Goal: Task Accomplishment & Management: Manage account settings

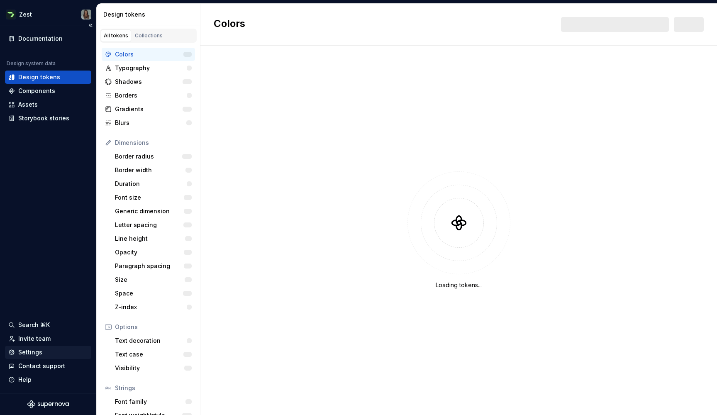
click at [35, 354] on div "Settings" at bounding box center [30, 352] width 24 height 8
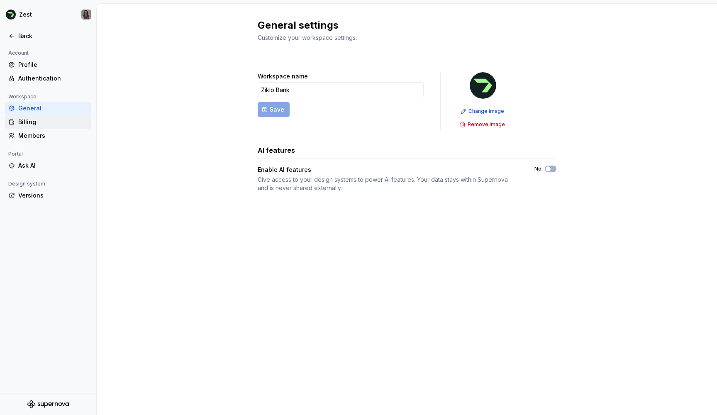
click at [41, 122] on div "Billing" at bounding box center [53, 122] width 70 height 8
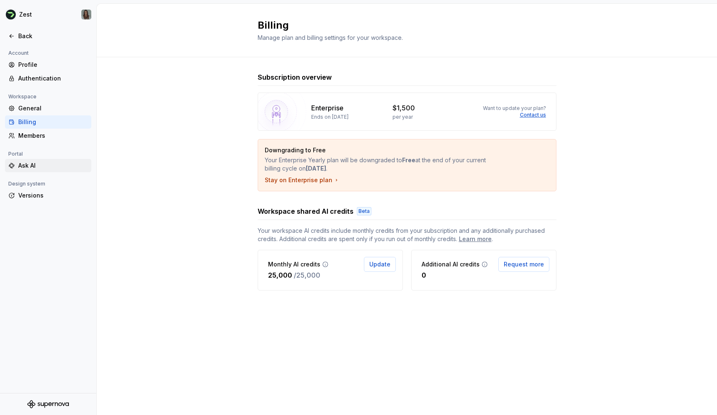
click at [42, 167] on div "Ask AI" at bounding box center [53, 165] width 70 height 8
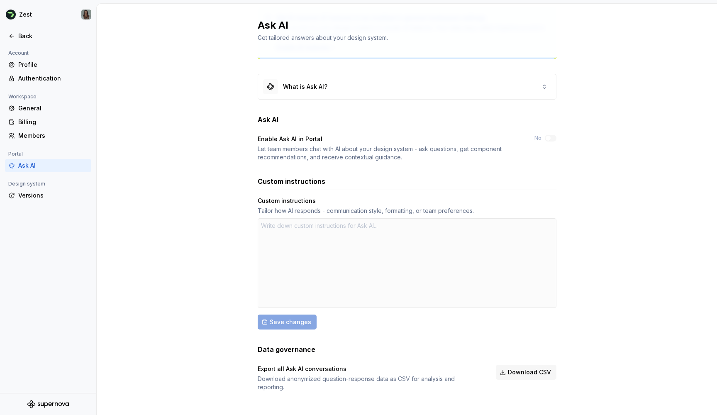
scroll to position [65, 0]
type textarea "*"
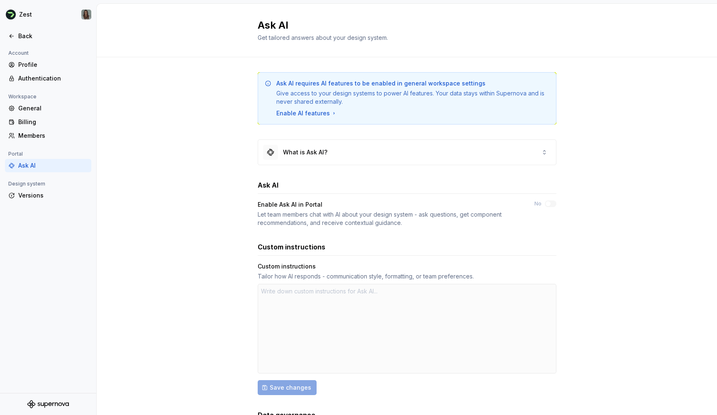
scroll to position [0, 0]
click at [41, 100] on div "Workspace" at bounding box center [48, 97] width 86 height 10
click at [41, 107] on div "General" at bounding box center [53, 108] width 70 height 8
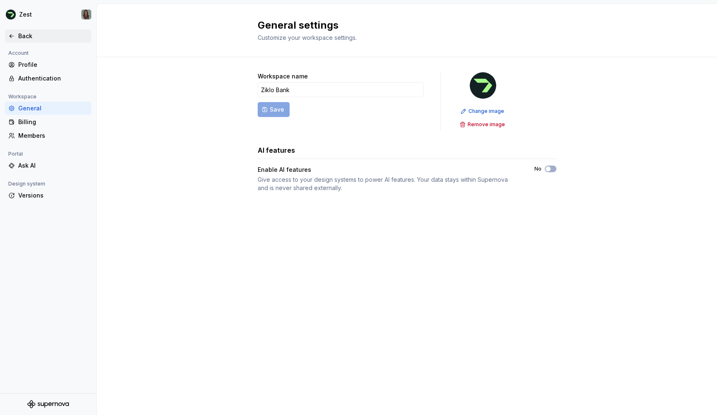
click at [24, 37] on div "Back" at bounding box center [53, 36] width 70 height 8
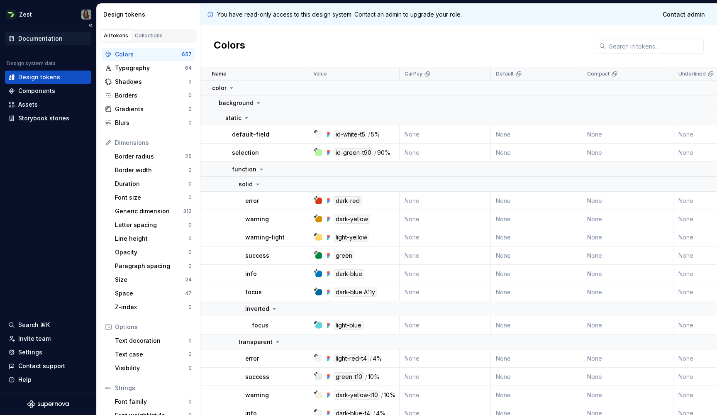
click at [53, 38] on div "Documentation" at bounding box center [40, 38] width 44 height 8
click at [60, 90] on div "Components" at bounding box center [48, 91] width 80 height 8
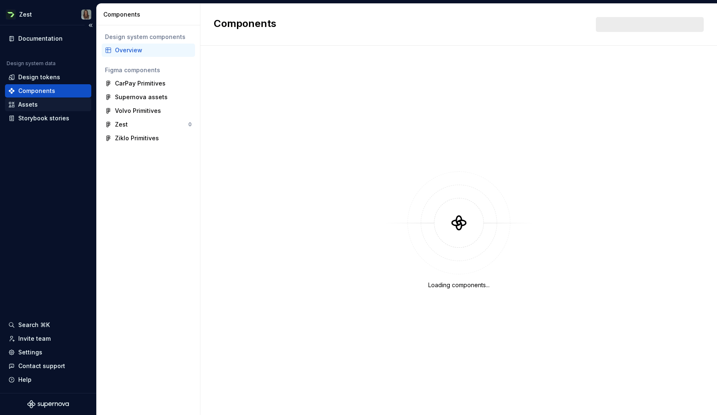
click at [52, 106] on div "Assets" at bounding box center [48, 104] width 80 height 8
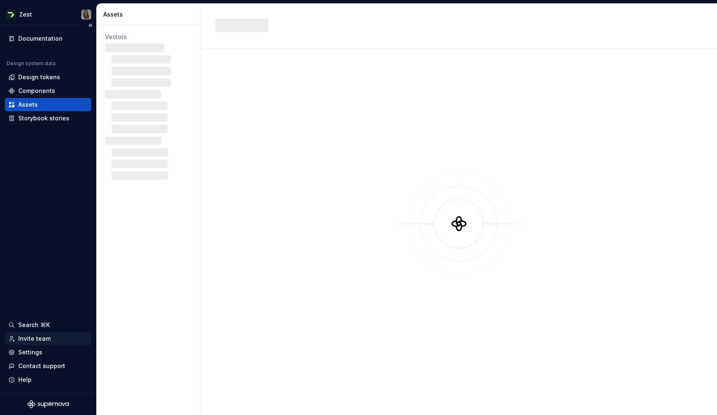
click at [38, 341] on div "Invite team" at bounding box center [34, 338] width 32 height 8
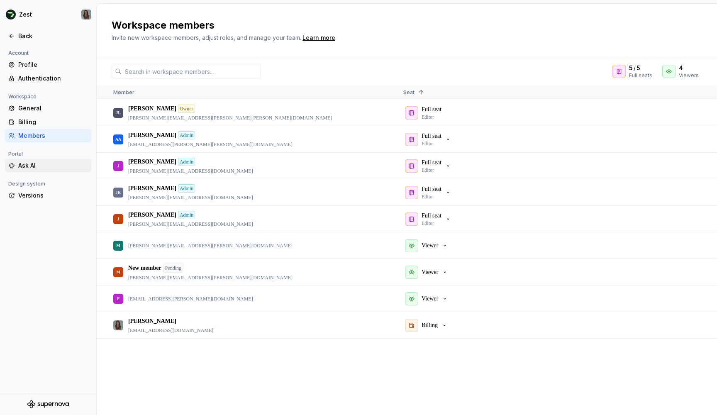
click at [34, 166] on div "Ask AI" at bounding box center [53, 165] width 70 height 8
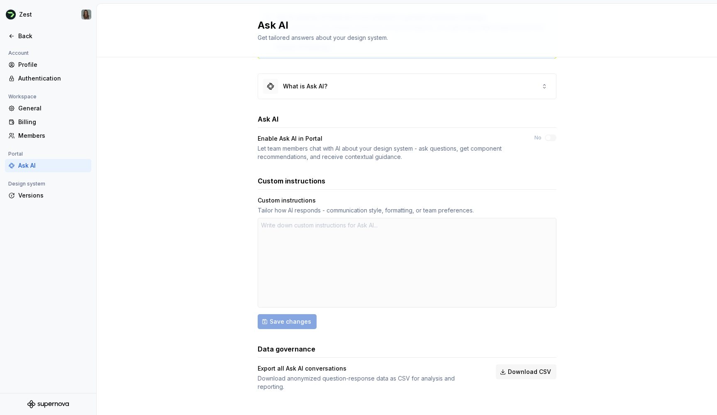
scroll to position [65, 0]
click at [286, 244] on div at bounding box center [407, 264] width 299 height 90
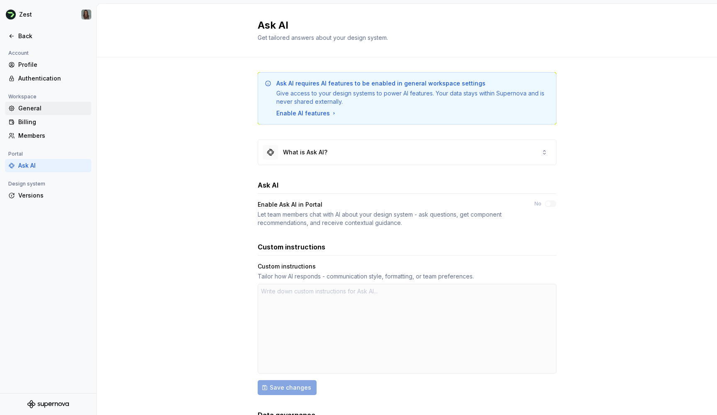
scroll to position [0, 0]
click at [30, 107] on div "General" at bounding box center [53, 108] width 70 height 8
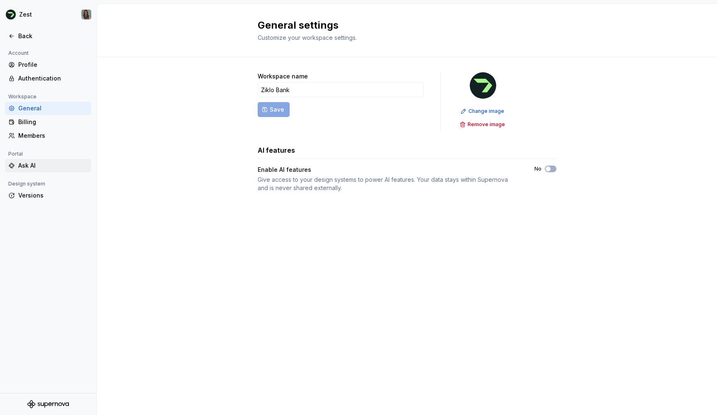
click at [33, 168] on div "Ask AI" at bounding box center [53, 165] width 70 height 8
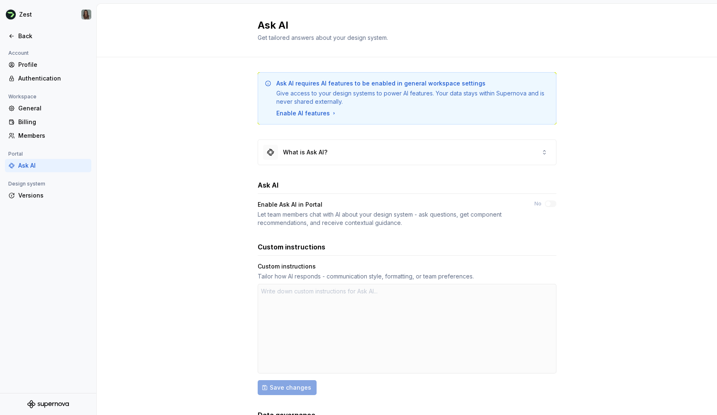
type textarea "*"
